Goal: Information Seeking & Learning: Learn about a topic

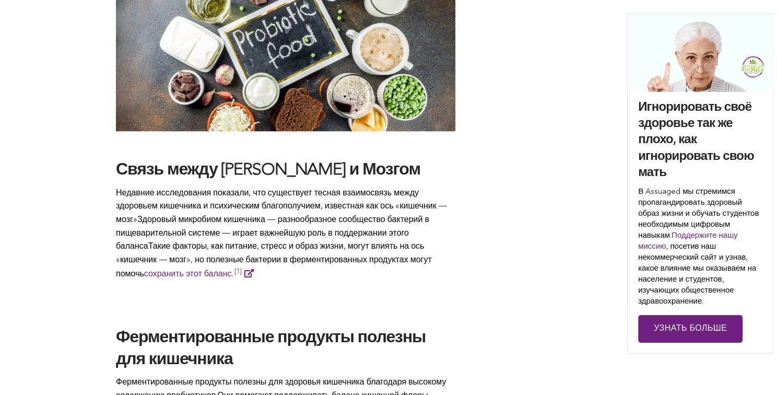
scroll to position [1087, 0]
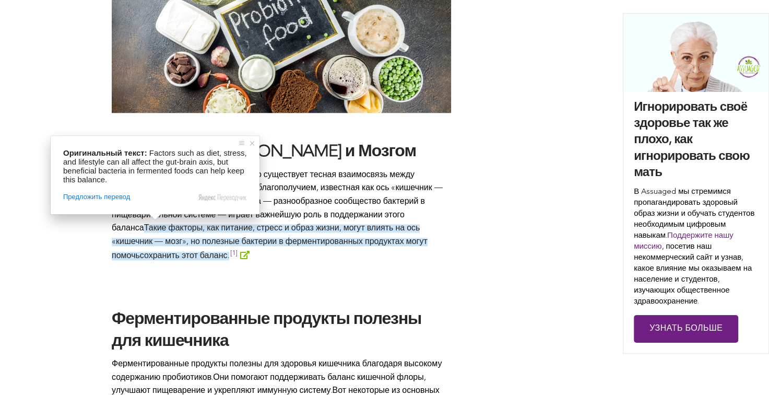
drag, startPoint x: 109, startPoint y: 170, endPoint x: 159, endPoint y: 256, distance: 99.6
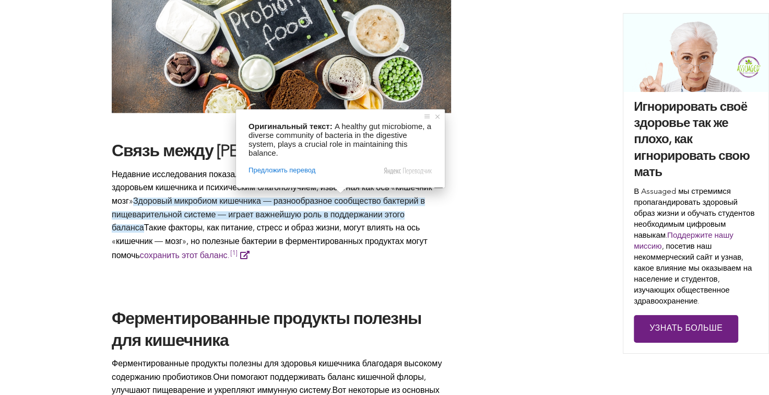
copy span "Недавние исследования показали, что существует тесная взаимосвязь между здоровь…"
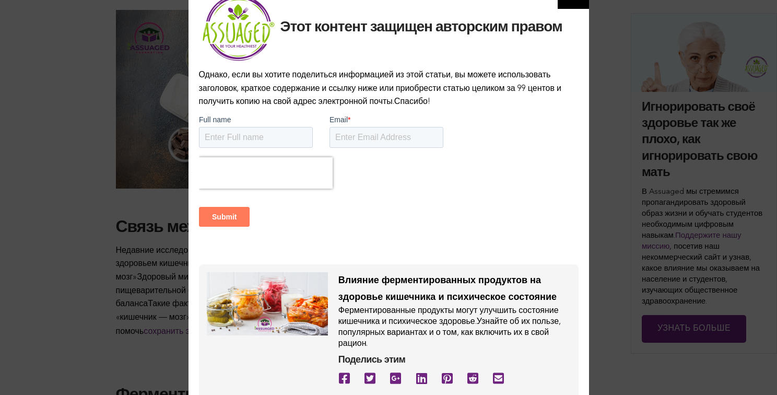
scroll to position [1163, 0]
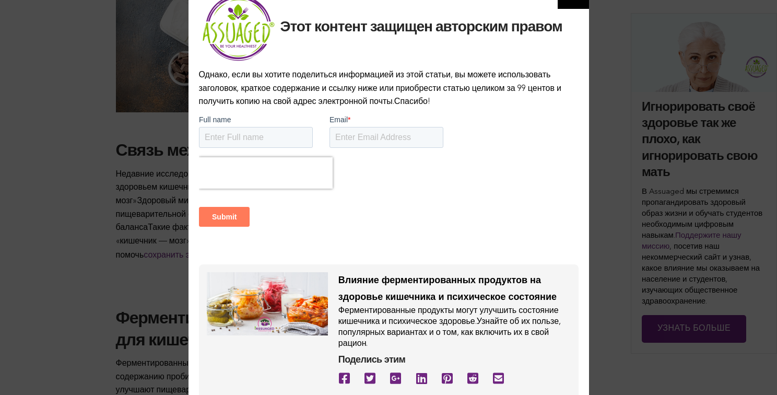
click at [132, 292] on div "Этот контент защищен авторским правом Однако, если вы хотите поделиться информа…" at bounding box center [388, 197] width 777 height 395
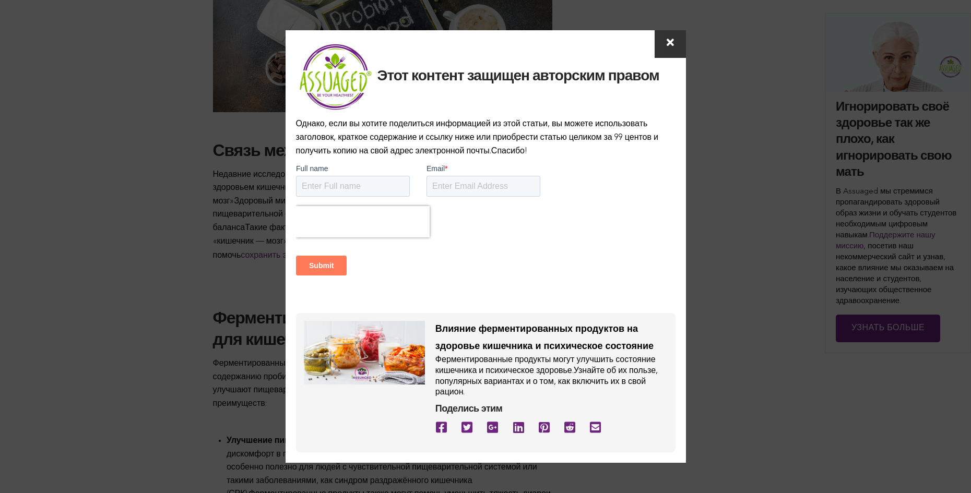
click at [669, 42] on icon at bounding box center [670, 43] width 7 height 10
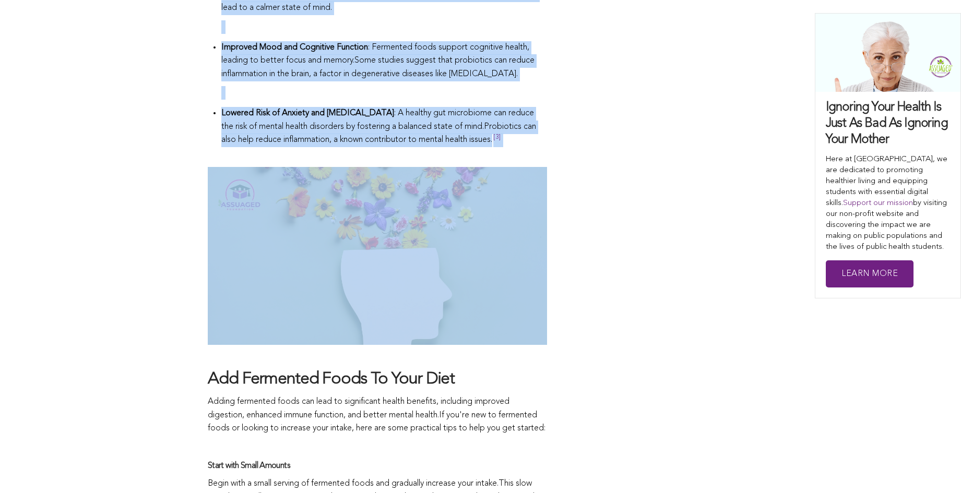
scroll to position [1797, 0]
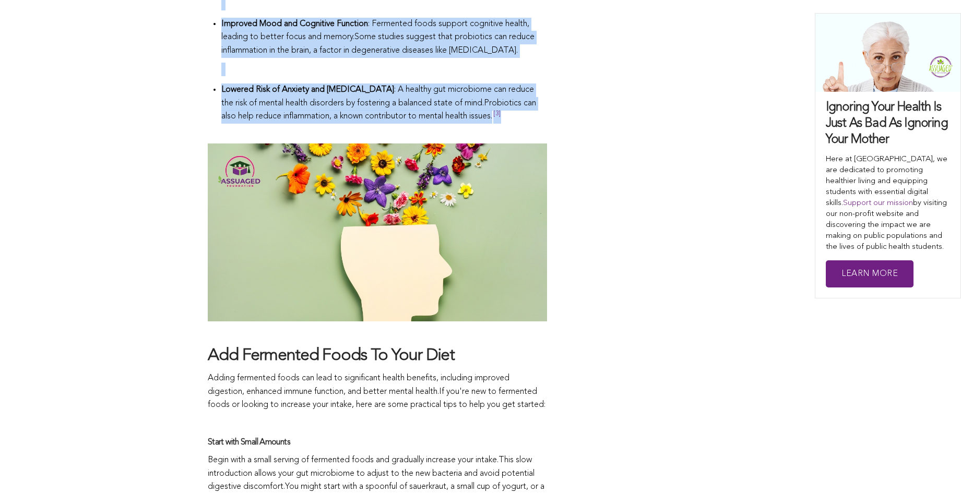
drag, startPoint x: 212, startPoint y: 85, endPoint x: 532, endPoint y: 141, distance: 325.4
click at [532, 141] on span "Fermented foods have become increasingly popular due to their unique flavors an…" at bounding box center [377, 149] width 339 height 2438
copy span "The Gut-Brain Connection Recent research has shown a strong relationship betwee…"
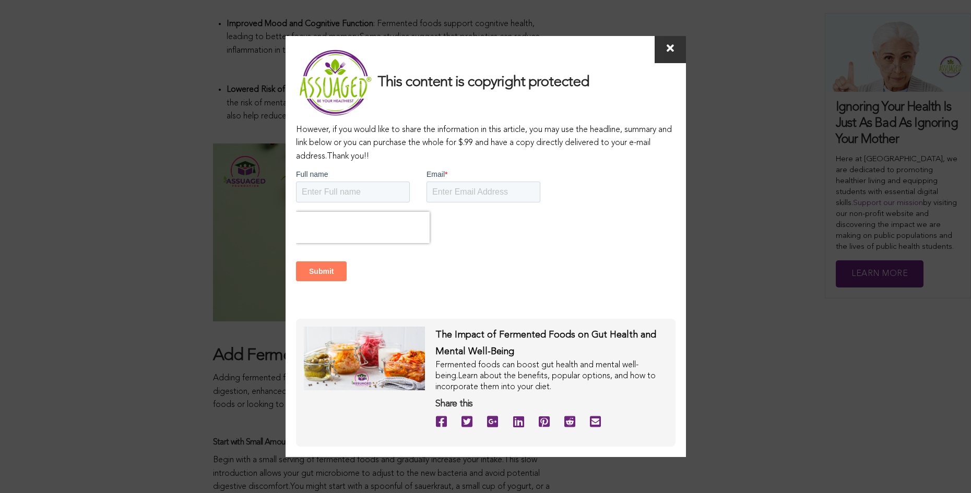
click at [671, 46] on icon at bounding box center [670, 48] width 7 height 10
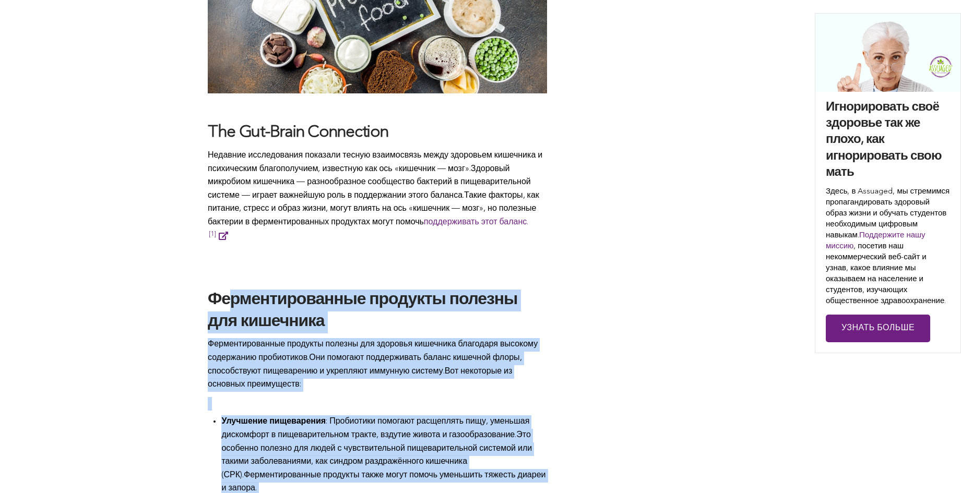
scroll to position [1111, 0]
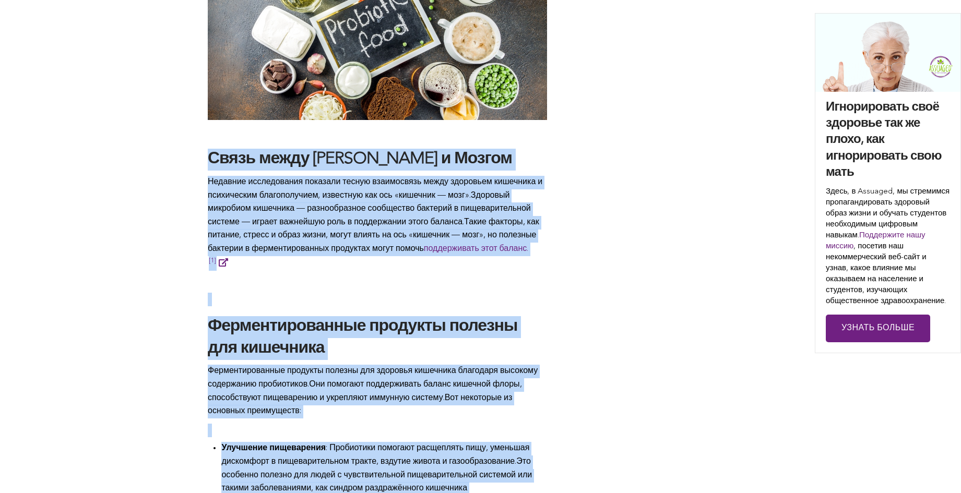
drag, startPoint x: 543, startPoint y: 196, endPoint x: 212, endPoint y: 164, distance: 333.0
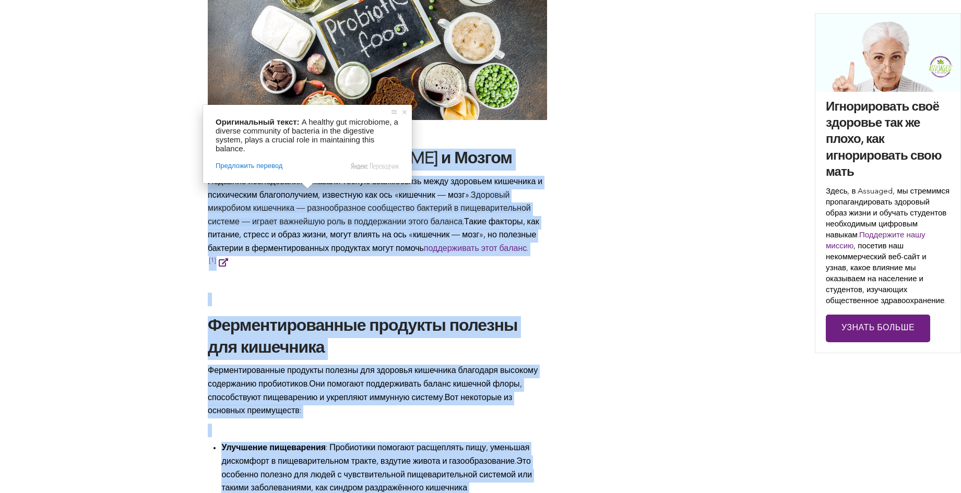
copy span "Lorem ipsum Dolorsitam c Adipis Elitsedd eiusmodtempo incididu utlabo etdolorem…"
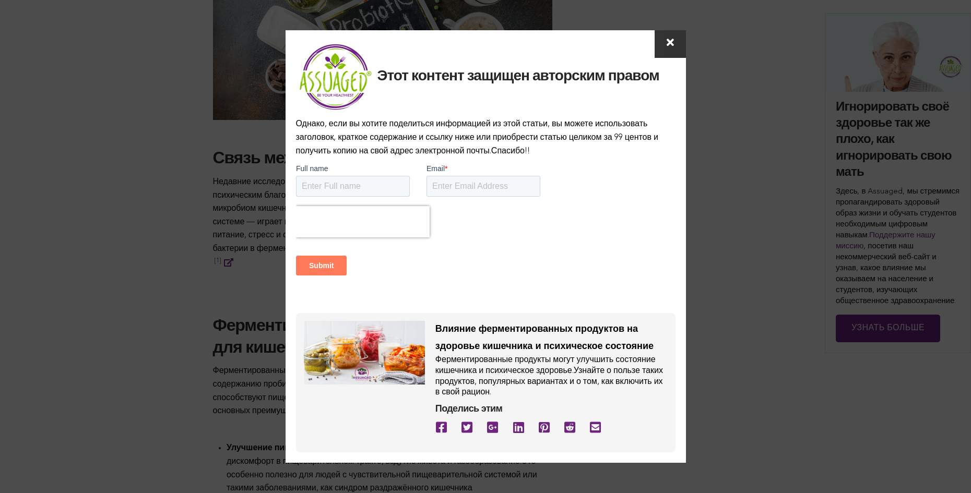
click at [668, 40] on icon at bounding box center [670, 43] width 7 height 10
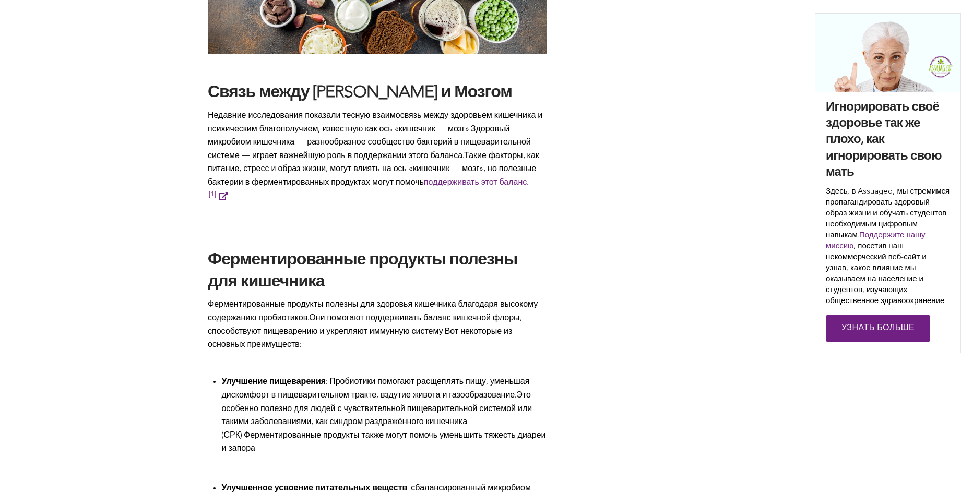
scroll to position [1152, 0]
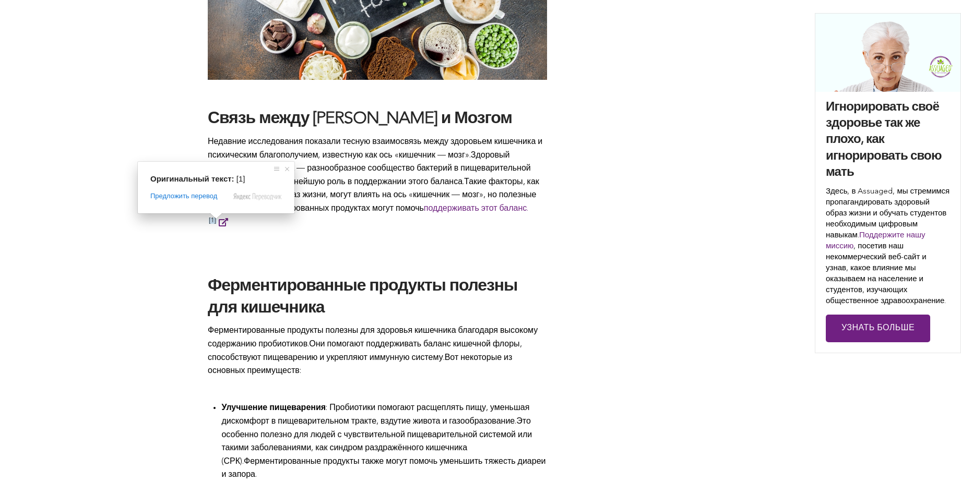
click at [212, 219] on span at bounding box center [216, 216] width 14 height 6
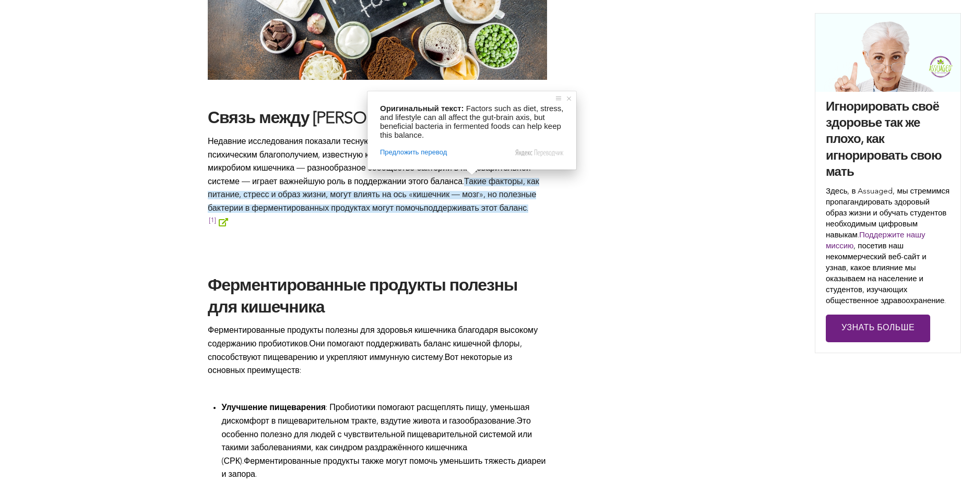
click at [475, 206] on ya-tr-span "поддерживать этот баланс." at bounding box center [476, 209] width 104 height 8
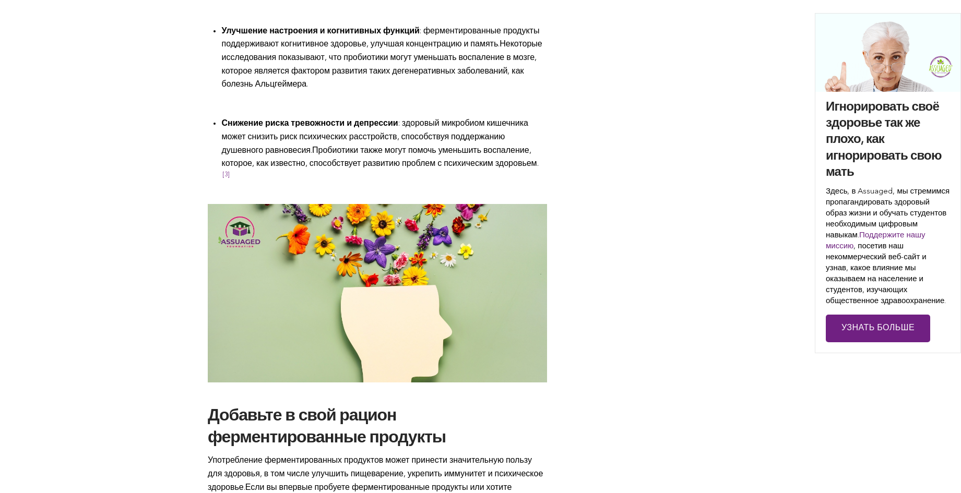
scroll to position [2065, 0]
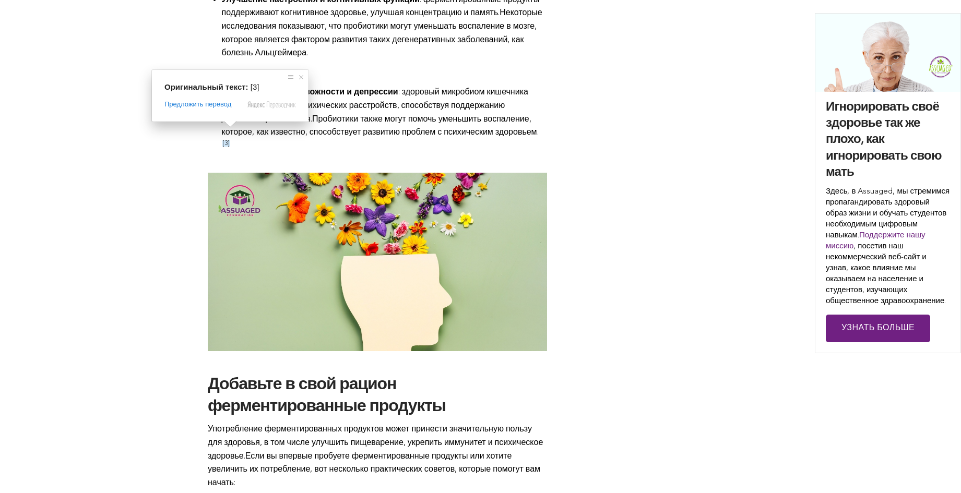
click at [225, 127] on span at bounding box center [230, 124] width 14 height 6
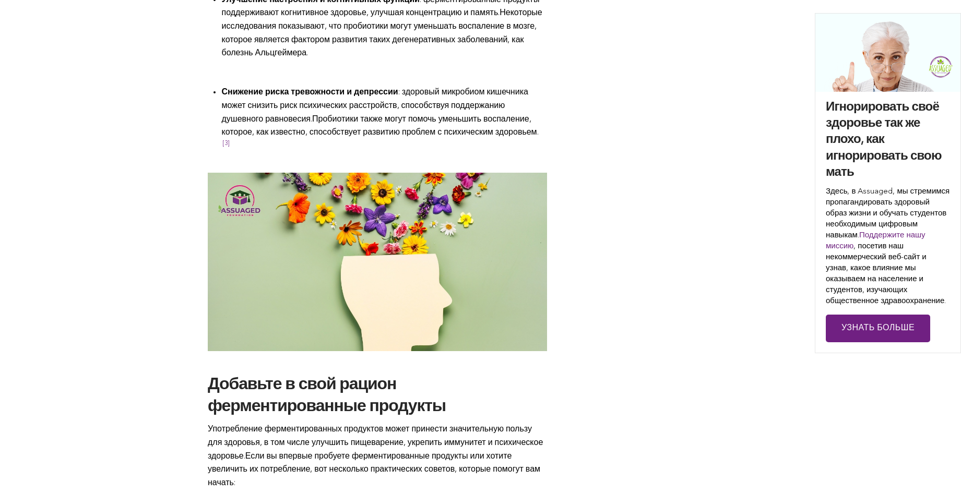
click at [474, 118] on ya-tr-span "Пробиотики также могут помочь уменьшить воспаление, которое, как известно, спос…" at bounding box center [379, 126] width 317 height 22
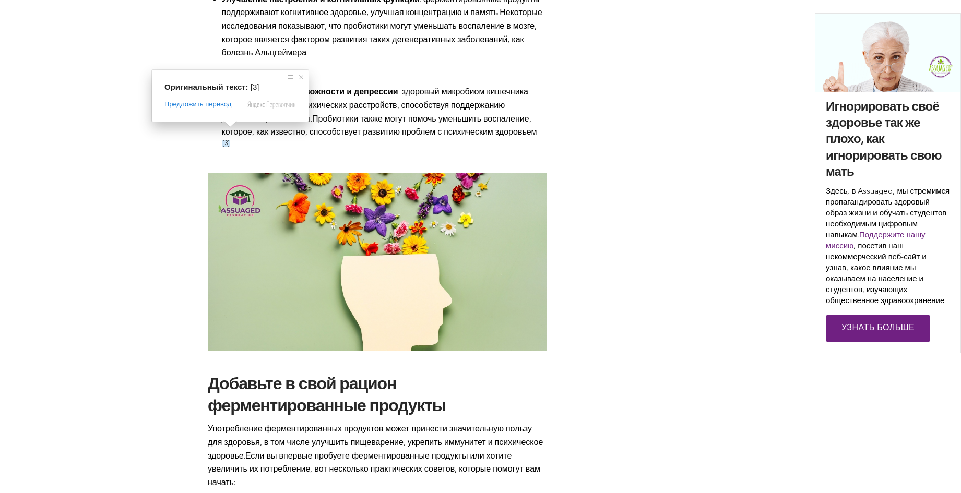
click at [224, 127] on span at bounding box center [230, 124] width 14 height 6
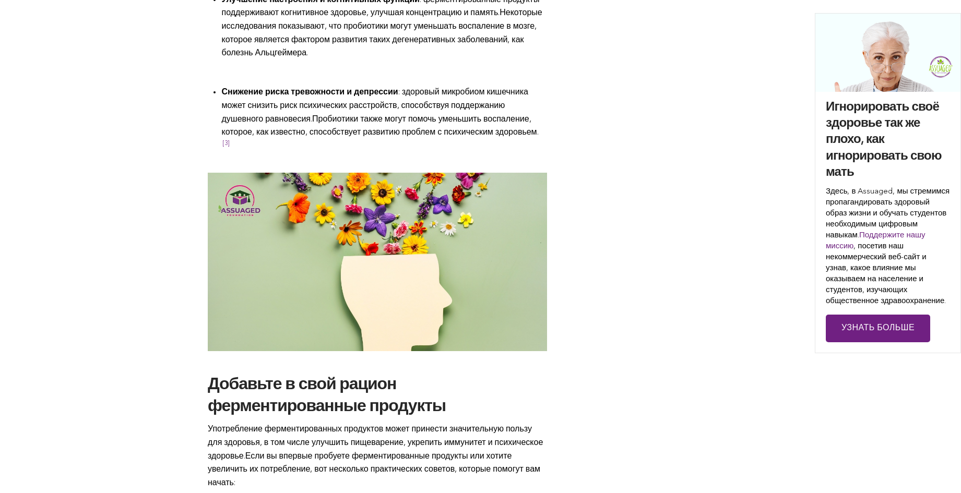
scroll to position [1861, 0]
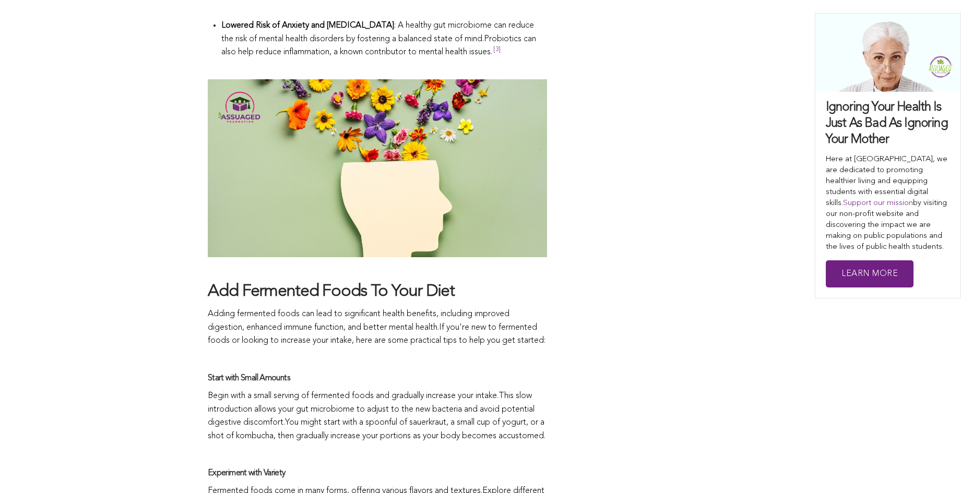
click at [493, 53] on ya-tr-span "[3]" at bounding box center [497, 49] width 8 height 6
click at [496, 60] on p "Lowered Risk of Anxiety and [MEDICAL_DATA] : A healthy gut microbiome can reduc…" at bounding box center [384, 39] width 326 height 40
click at [494, 58] on sup "[3]" at bounding box center [497, 51] width 8 height 11
click at [493, 58] on sup "[3]" at bounding box center [497, 51] width 8 height 11
